Goal: Transaction & Acquisition: Purchase product/service

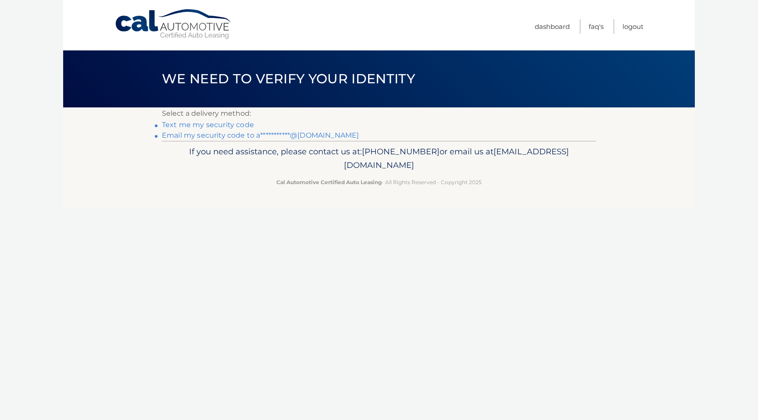
click at [233, 123] on link "Text me my security code" at bounding box center [208, 125] width 92 height 8
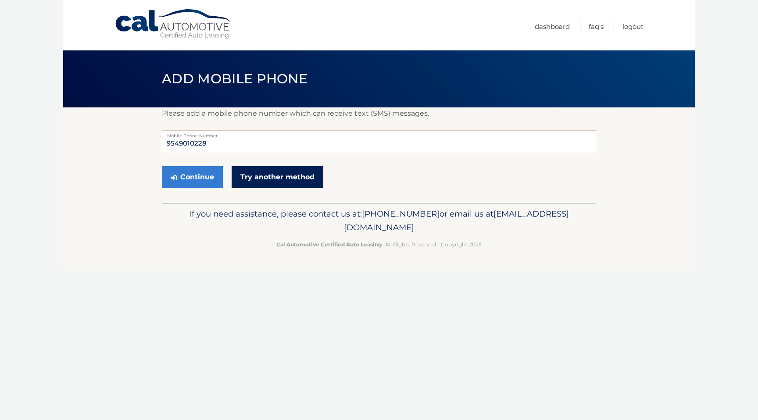
click at [265, 171] on link "Try another method" at bounding box center [278, 177] width 92 height 22
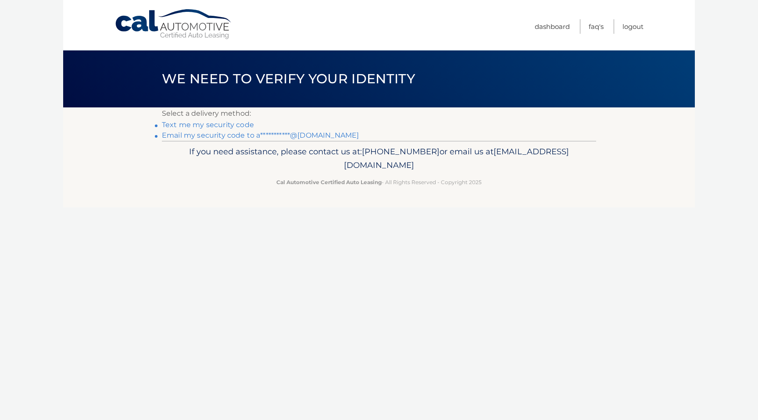
click at [234, 125] on link "Text me my security code" at bounding box center [208, 125] width 92 height 8
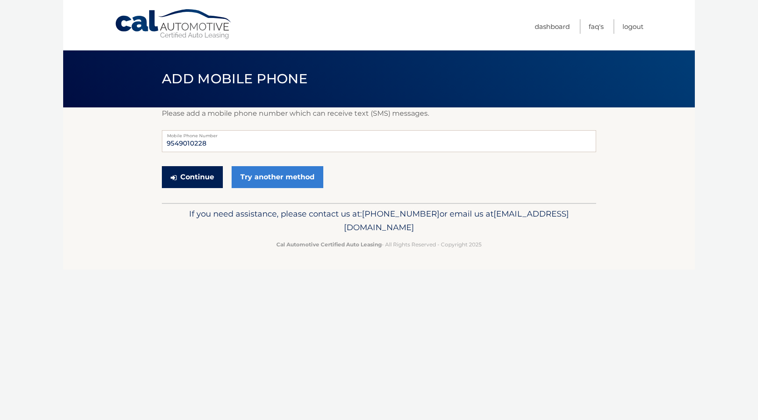
click at [187, 172] on button "Continue" at bounding box center [192, 177] width 61 height 22
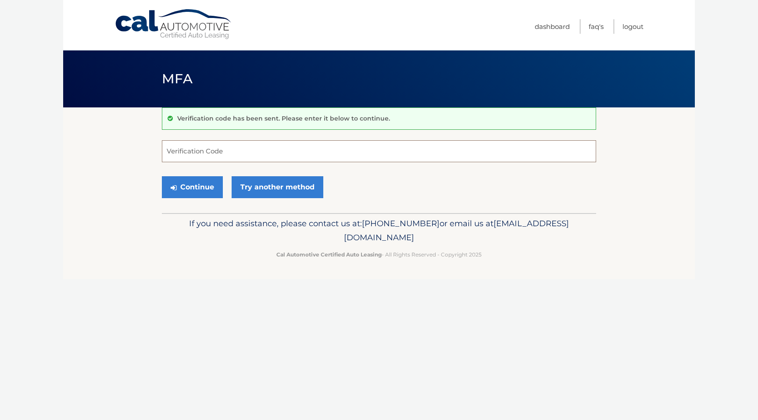
click at [215, 154] on input "Verification Code" at bounding box center [379, 151] width 434 height 22
type input "833127"
click at [162, 176] on button "Continue" at bounding box center [192, 187] width 61 height 22
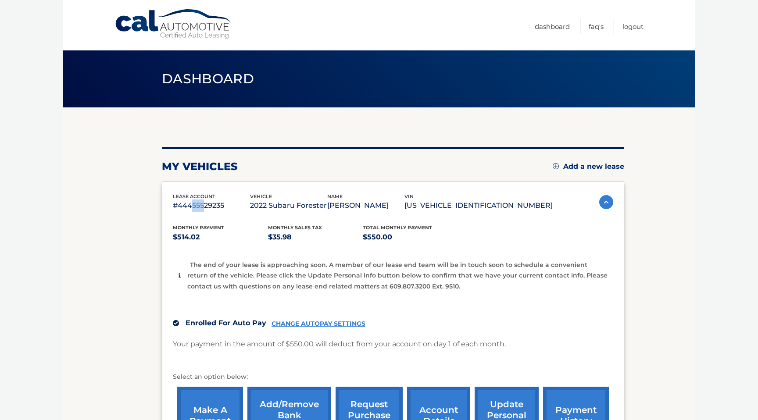
drag, startPoint x: 192, startPoint y: 207, endPoint x: 204, endPoint y: 206, distance: 11.8
click at [204, 206] on p "#44455529235" at bounding box center [211, 206] width 77 height 12
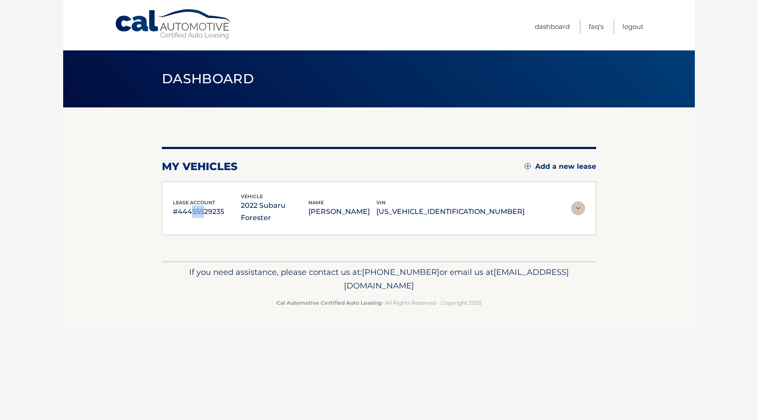
click at [210, 215] on div "lease account #44455529235 vehicle 2022 Subaru Forester name [PERSON_NAME] vin …" at bounding box center [379, 209] width 434 height 54
drag, startPoint x: 204, startPoint y: 205, endPoint x: 213, endPoint y: 206, distance: 8.8
click at [213, 206] on p "#44455529235" at bounding box center [207, 212] width 68 height 12
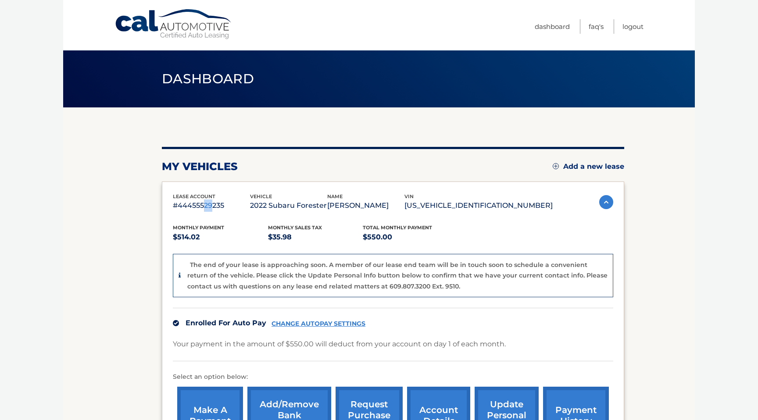
click at [213, 206] on p "#44455529235" at bounding box center [211, 206] width 77 height 12
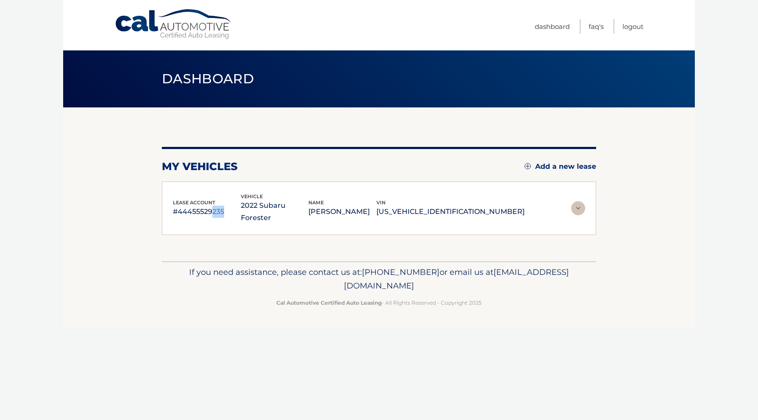
drag, startPoint x: 213, startPoint y: 206, endPoint x: 229, endPoint y: 207, distance: 16.2
click at [229, 207] on p "#44455529235" at bounding box center [207, 212] width 68 height 12
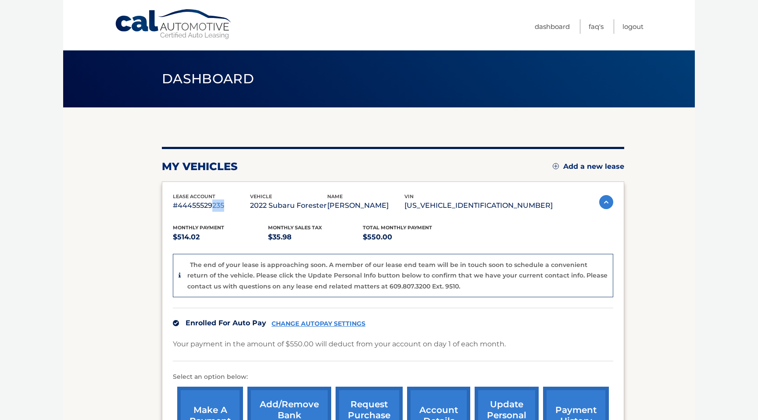
click at [277, 208] on p "2022 Subaru Forester" at bounding box center [288, 206] width 77 height 12
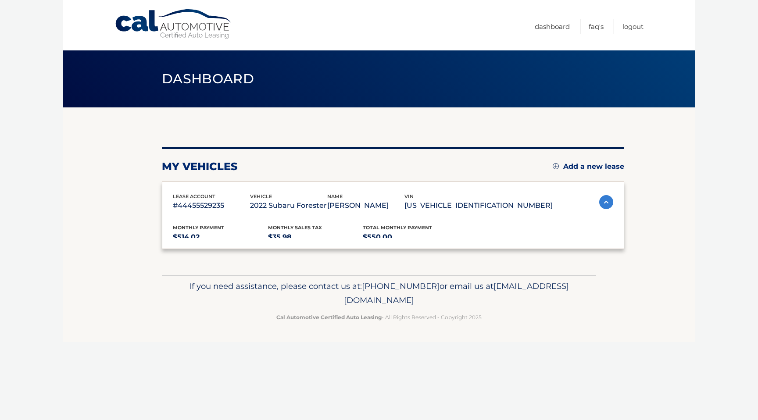
click at [277, 208] on p "2022 Subaru Forester" at bounding box center [288, 206] width 77 height 12
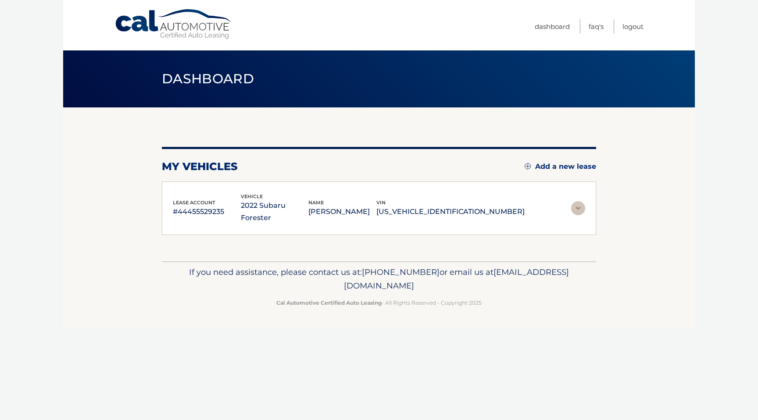
click at [521, 298] on p "Cal Automotive Certified Auto Leasing - All Rights Reserved - Copyright 2025" at bounding box center [379, 302] width 423 height 9
click at [162, 25] on link "Cal Automotive" at bounding box center [173, 24] width 118 height 31
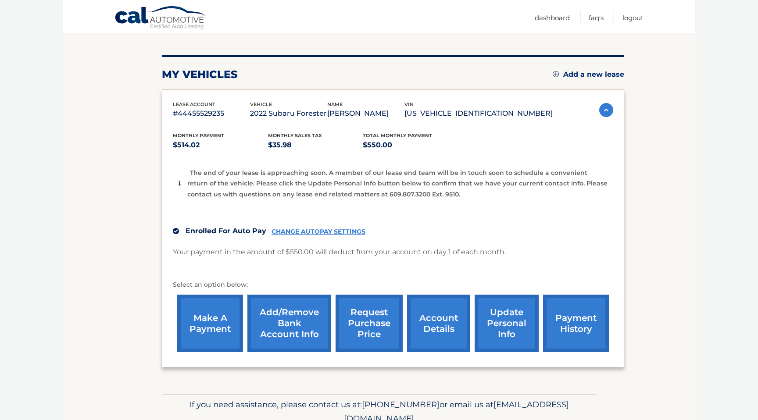
scroll to position [97, 0]
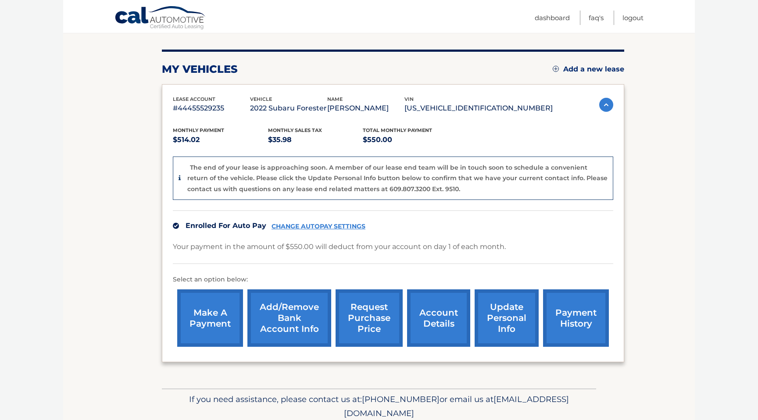
click at [218, 328] on link "make a payment" at bounding box center [210, 317] width 66 height 57
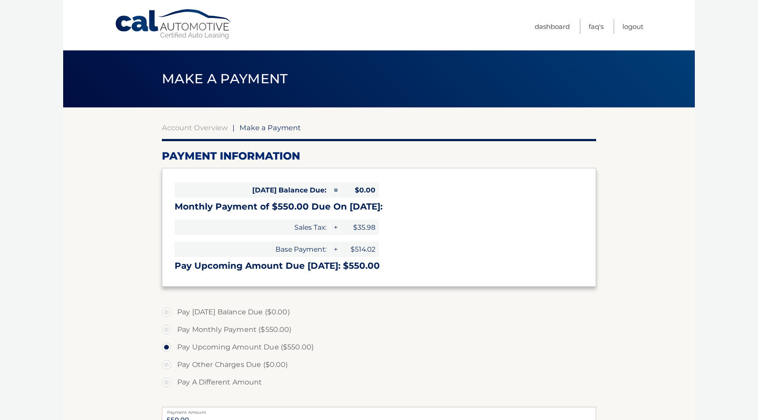
select select "YWIxN2IzZmItNWY2Yy00Y2Y0LTljODgtY2Q1ZDkyZDFlMzY3"
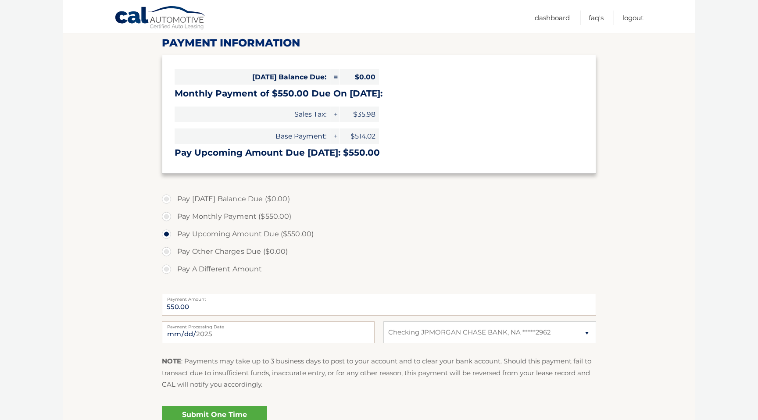
scroll to position [139, 0]
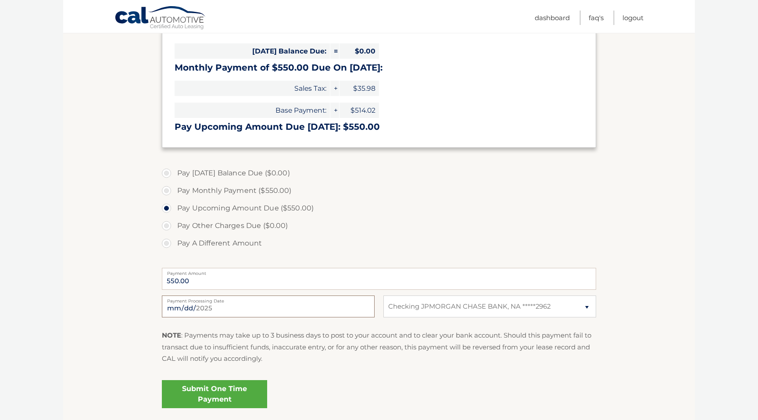
click at [339, 311] on input "[DATE]" at bounding box center [268, 307] width 213 height 22
click at [351, 345] on p "NOTE : Payments may take up to 3 business days to post to your account and to c…" at bounding box center [379, 347] width 434 height 35
click at [446, 306] on select "Select Bank Account Checking JPMORGAN CHASE BANK, NA *****2962" at bounding box center [489, 307] width 213 height 22
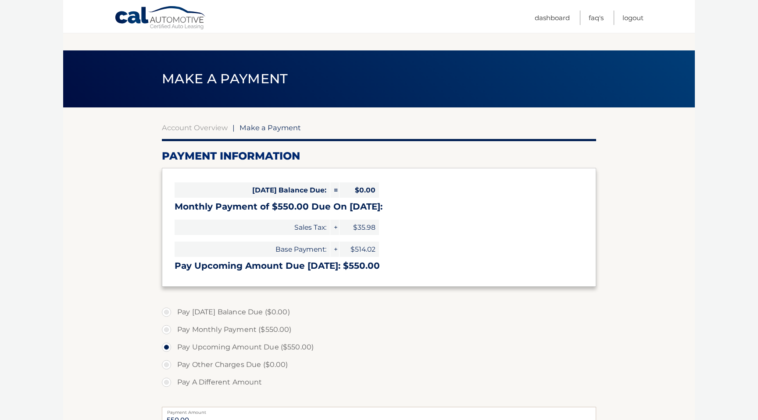
scroll to position [207, 0]
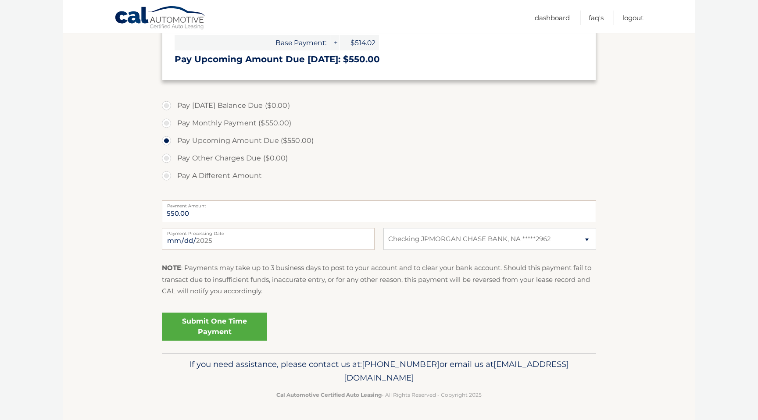
click at [206, 328] on link "Submit One Time Payment" at bounding box center [214, 327] width 105 height 28
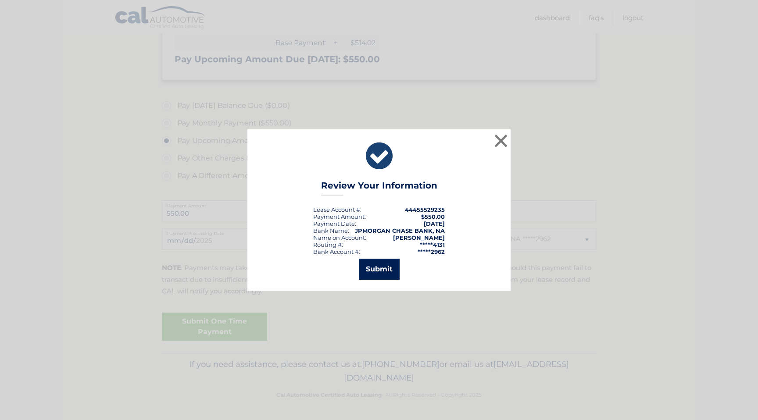
click at [383, 267] on button "Submit" at bounding box center [379, 269] width 41 height 21
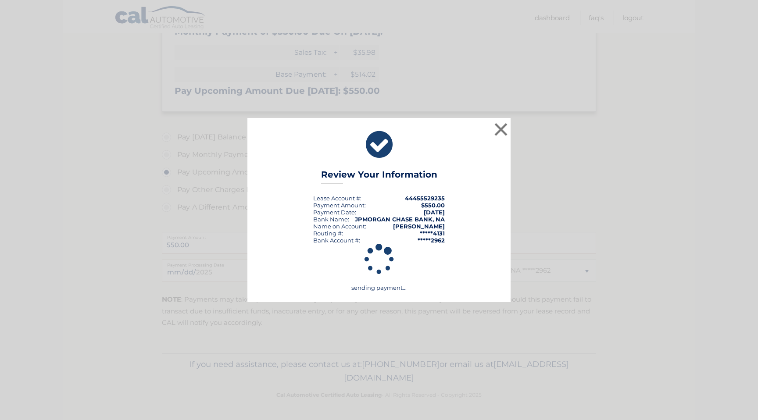
scroll to position [175, 0]
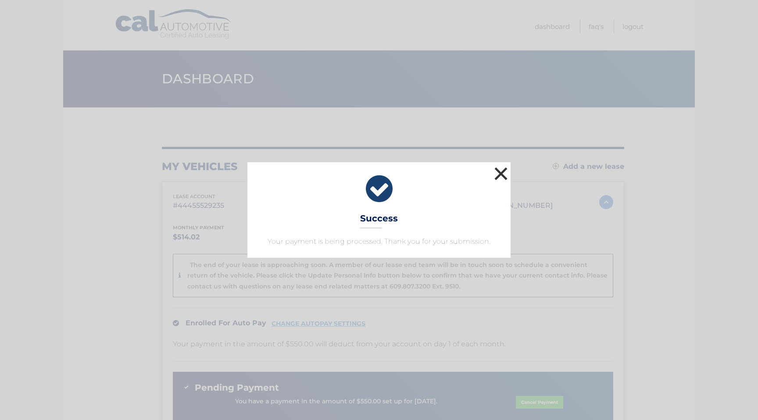
click at [499, 171] on button "×" at bounding box center [501, 174] width 18 height 18
